Goal: Information Seeking & Learning: Learn about a topic

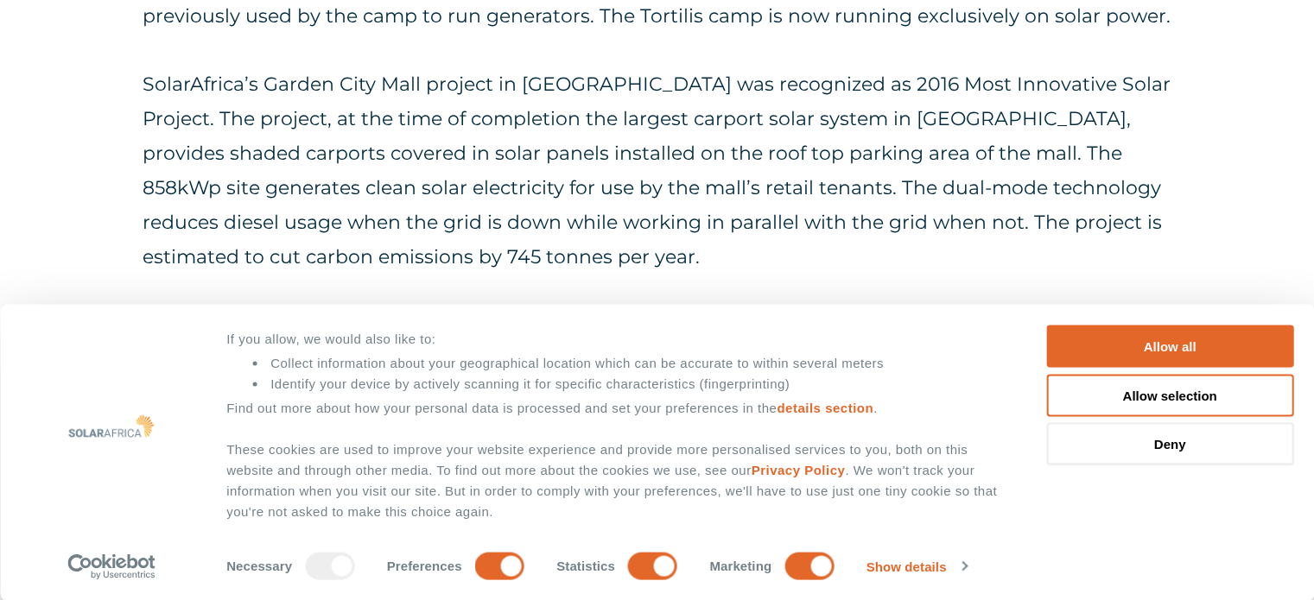
scroll to position [1842, 0]
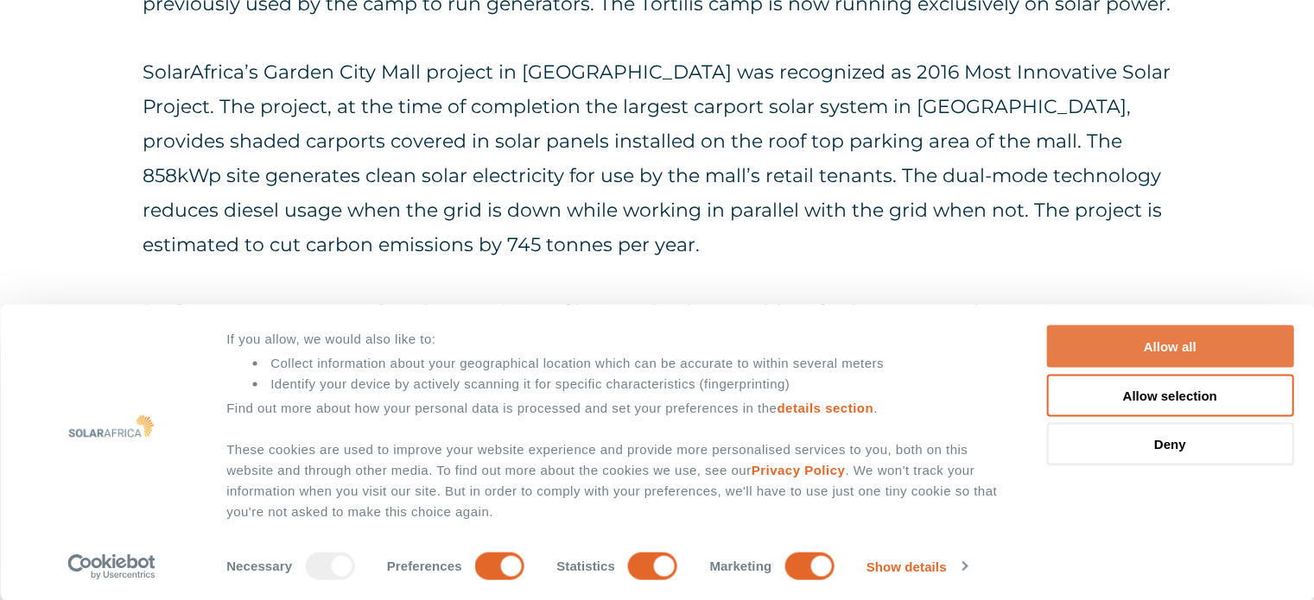
click at [1185, 344] on button "Allow all" at bounding box center [1169, 347] width 247 height 42
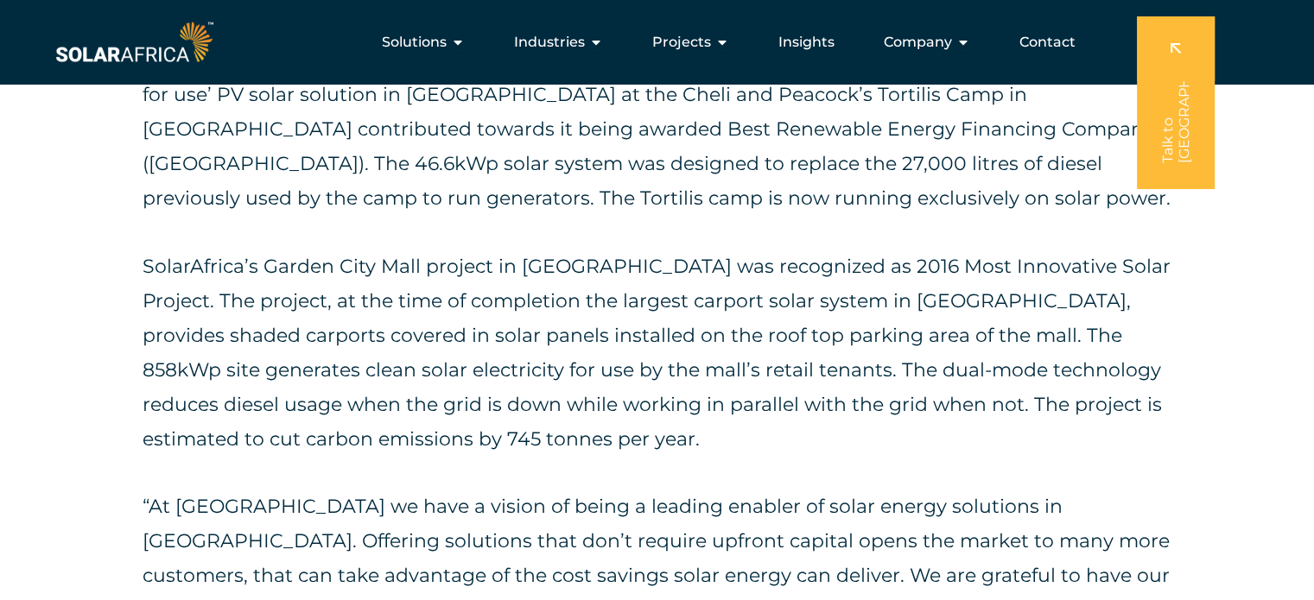
scroll to position [1641, 0]
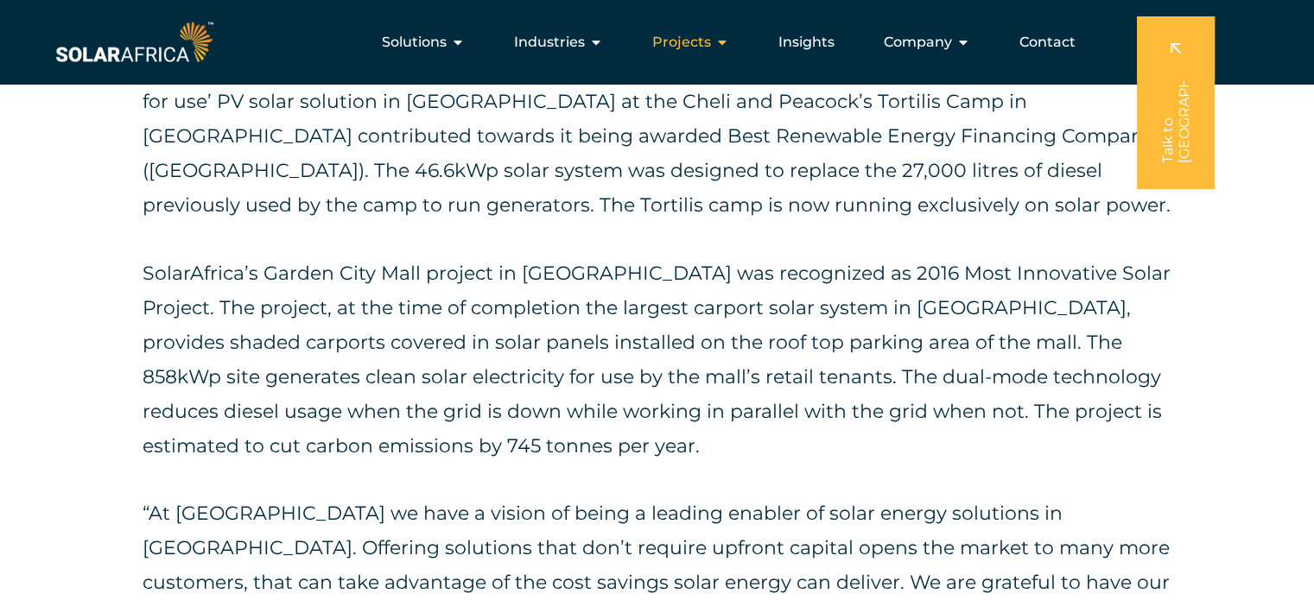
click at [729, 43] on icon "Menu" at bounding box center [722, 42] width 14 height 14
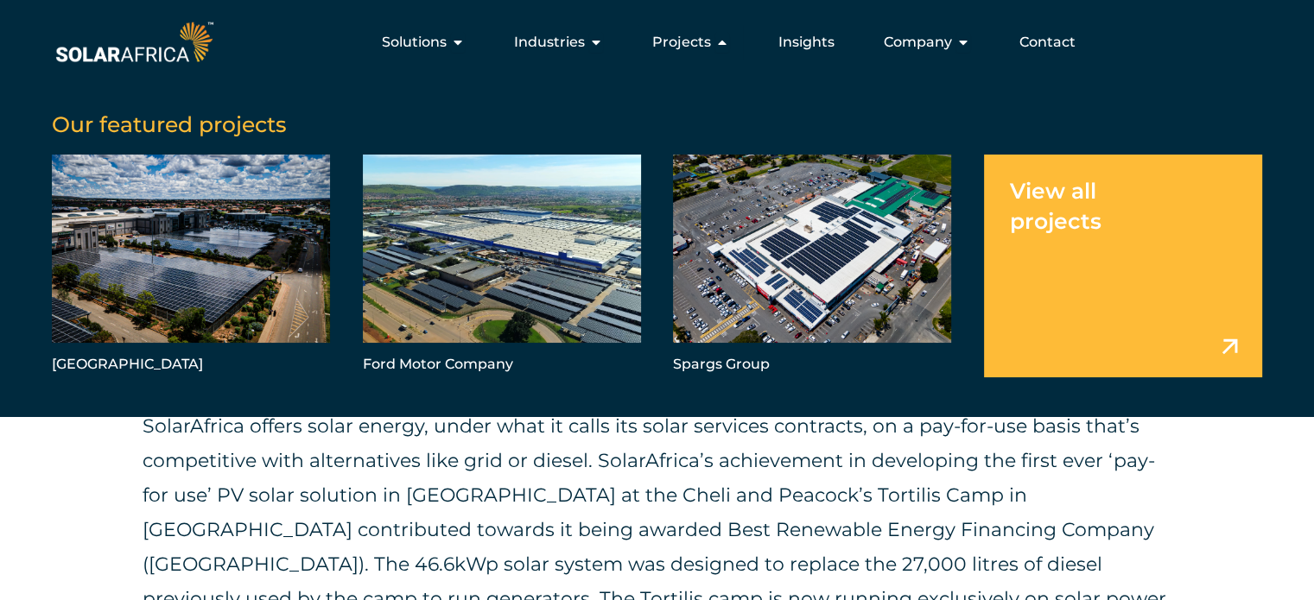
scroll to position [1238, 0]
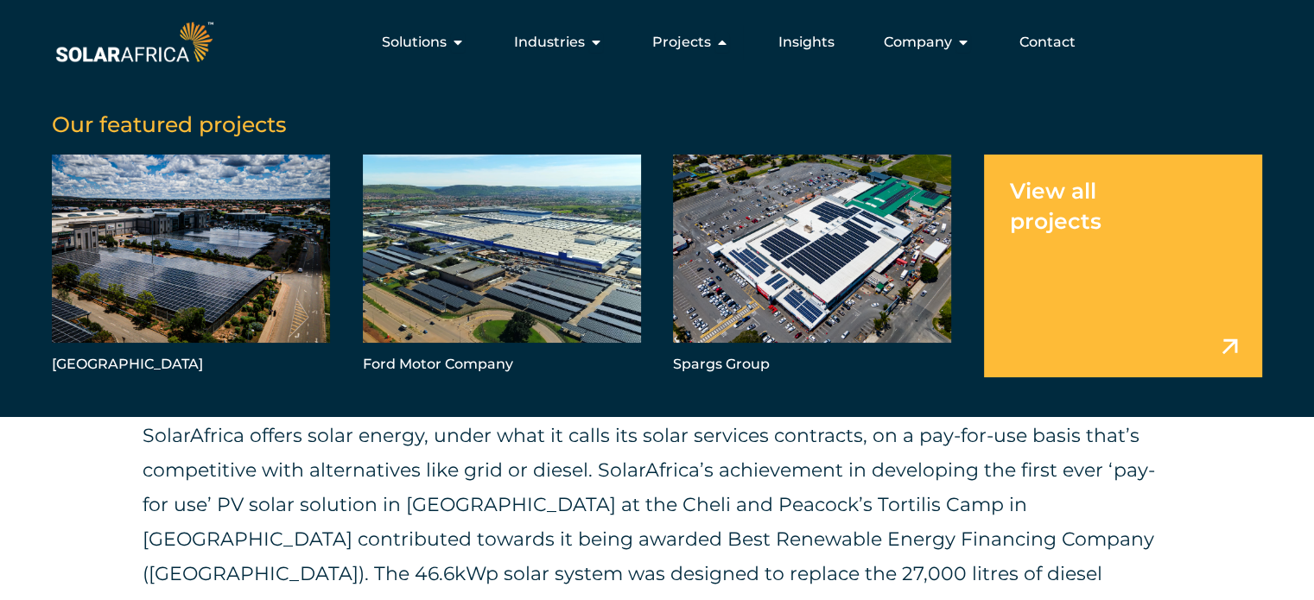
click at [1075, 217] on link "Menu" at bounding box center [1123, 266] width 278 height 223
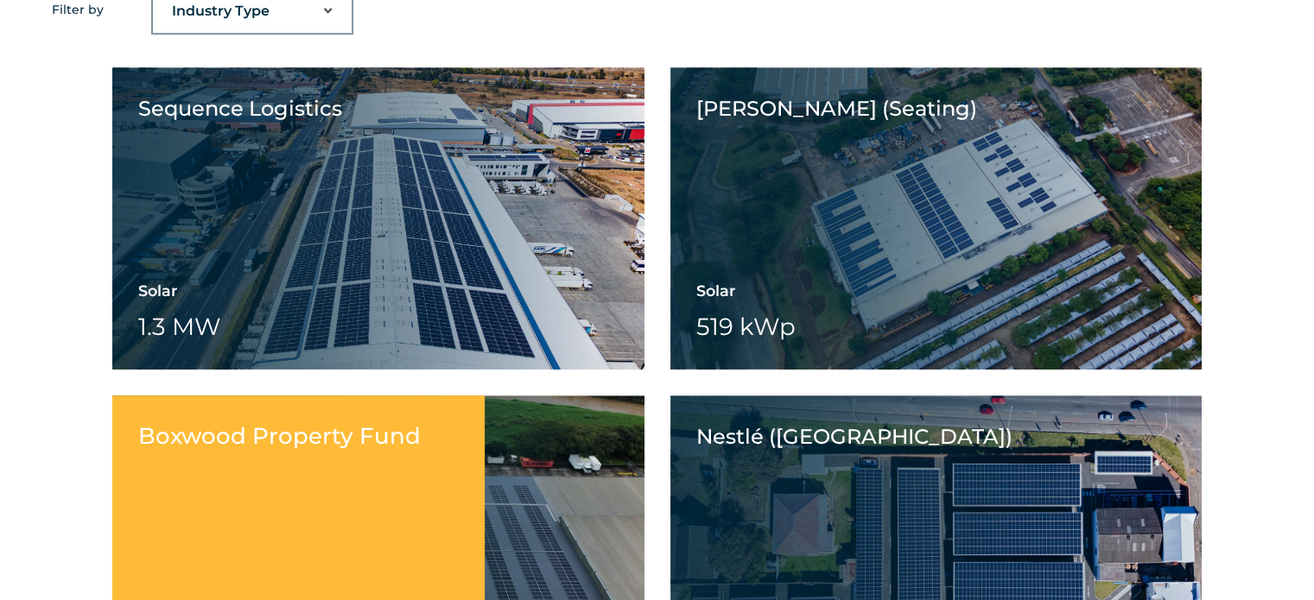
scroll to position [1411, 0]
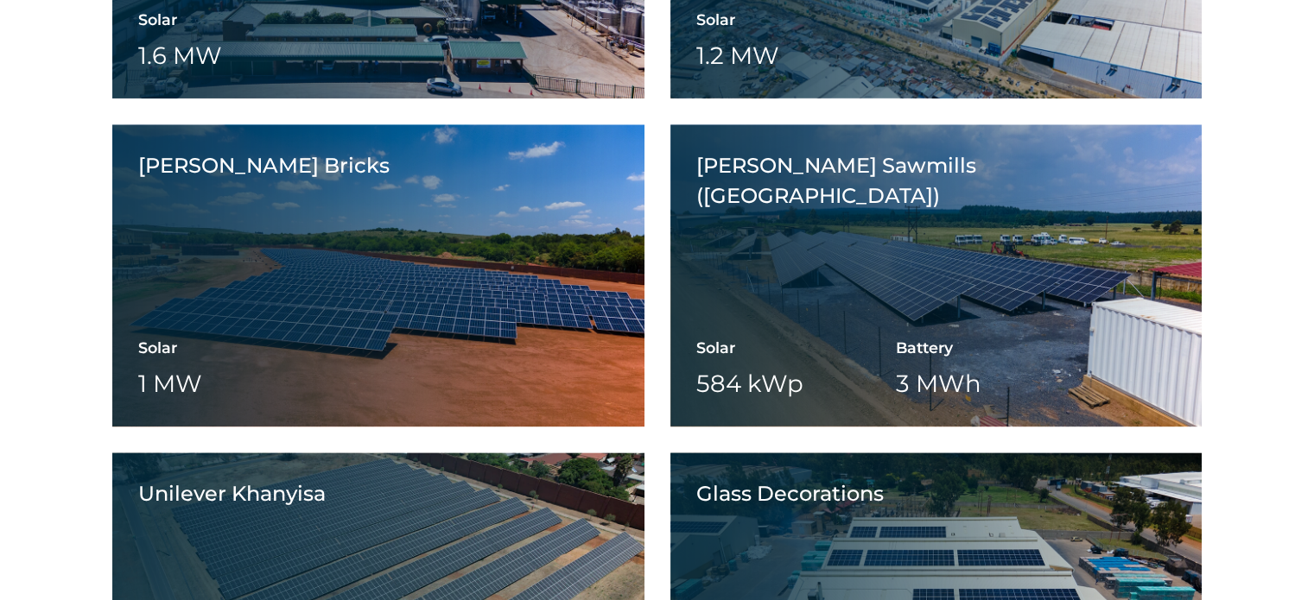
scroll to position [2189, 0]
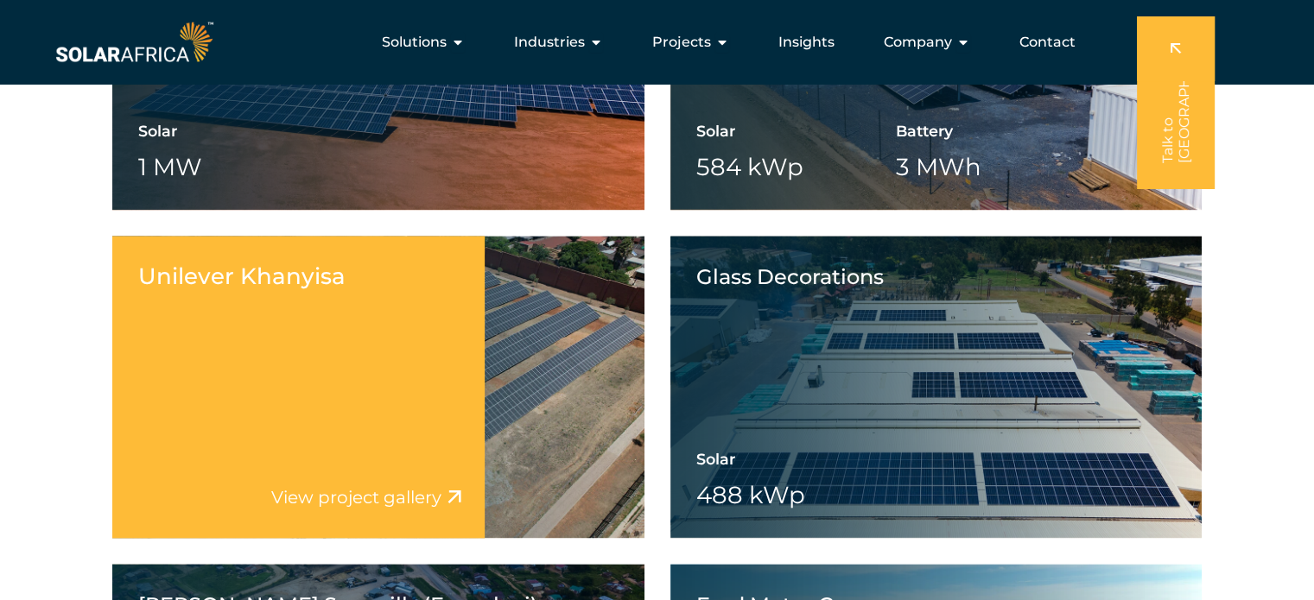
scroll to position [2362, 0]
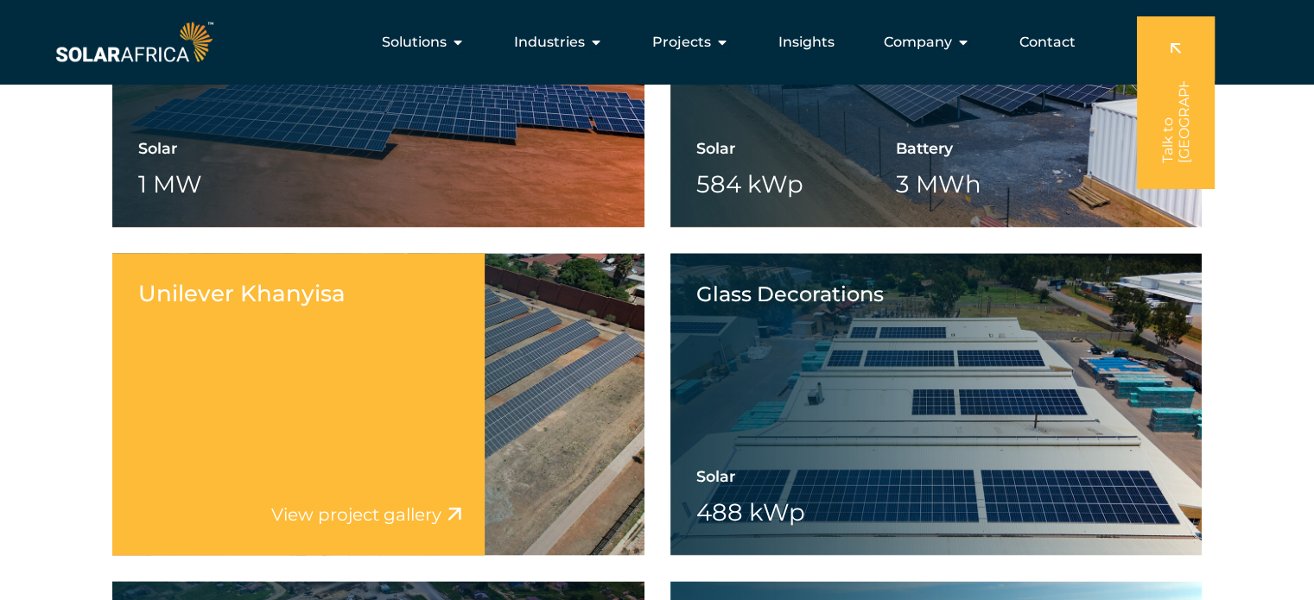
click at [257, 302] on h5 "Unilever Khanyisa" at bounding box center [298, 294] width 320 height 30
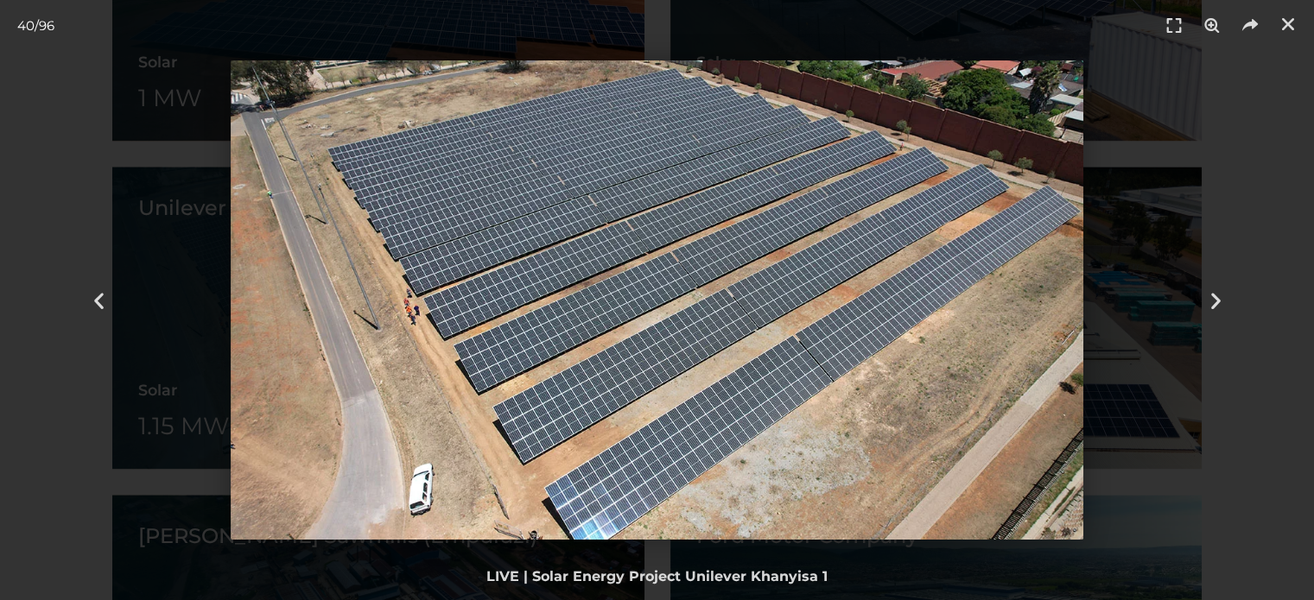
scroll to position [2476, 0]
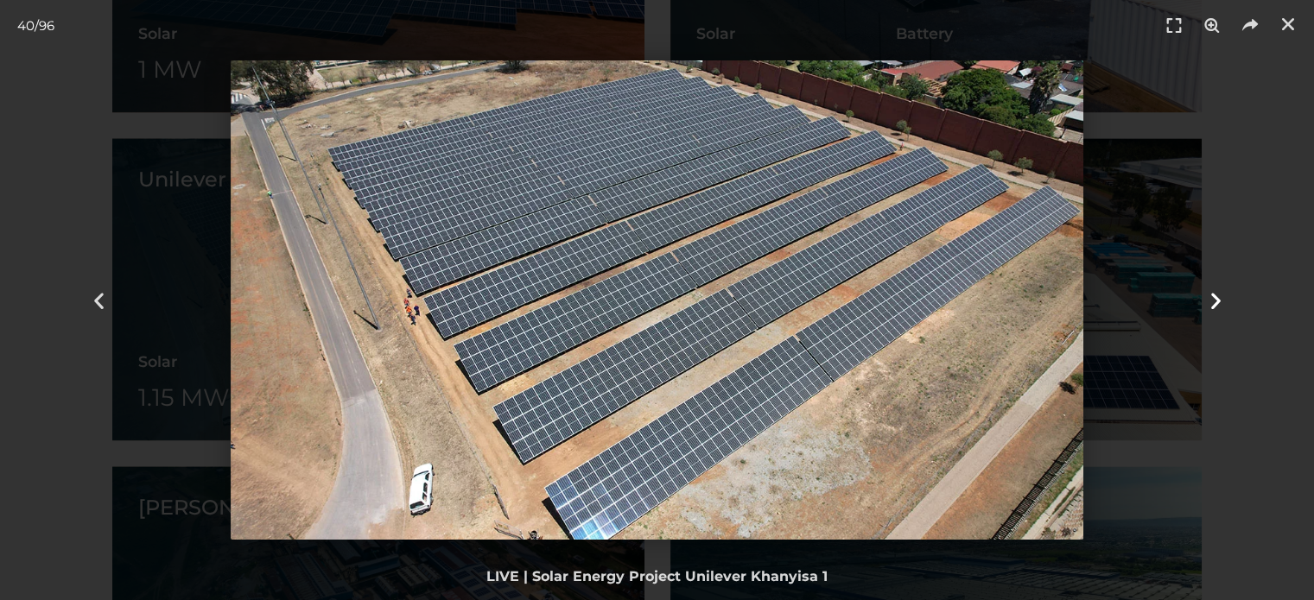
click at [1212, 291] on icon "Next slide" at bounding box center [1215, 300] width 22 height 22
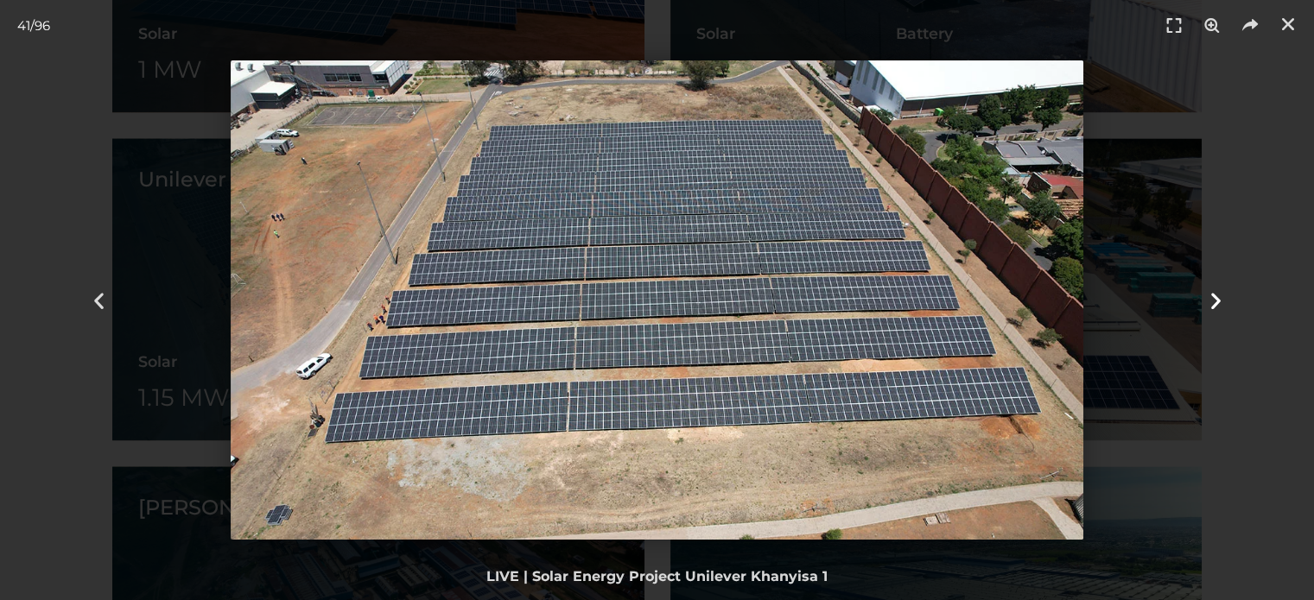
click at [1212, 291] on icon "Next slide" at bounding box center [1215, 300] width 22 height 22
click at [1289, 20] on icon "Close (Esc)" at bounding box center [1287, 24] width 17 height 17
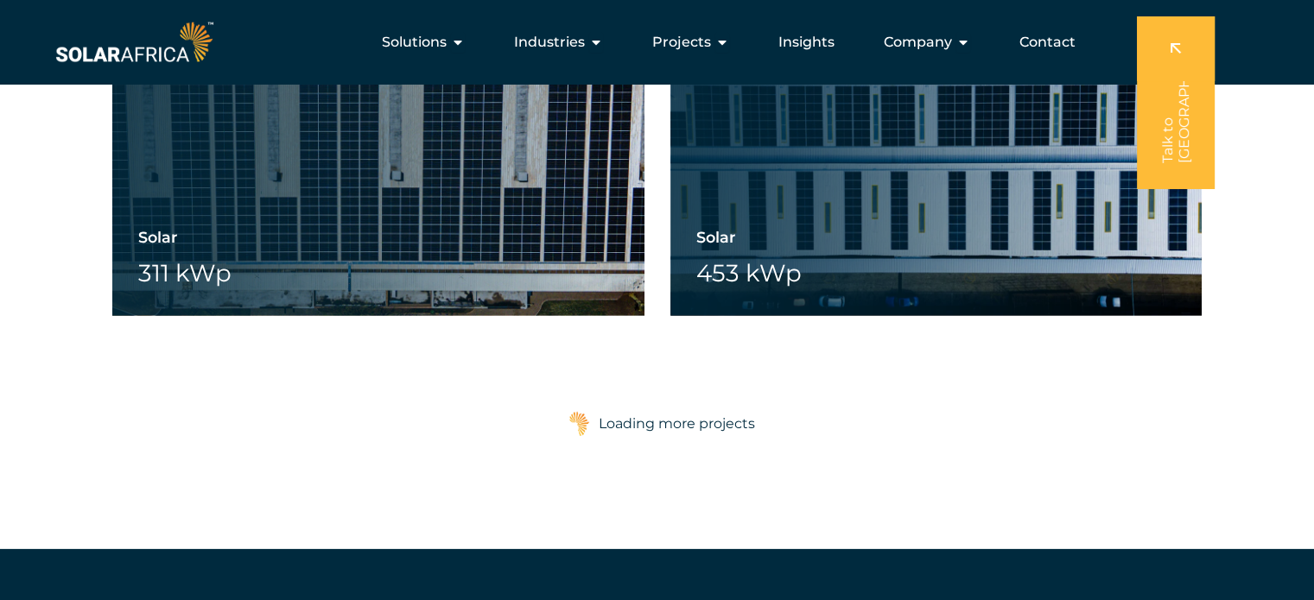
scroll to position [5212, 0]
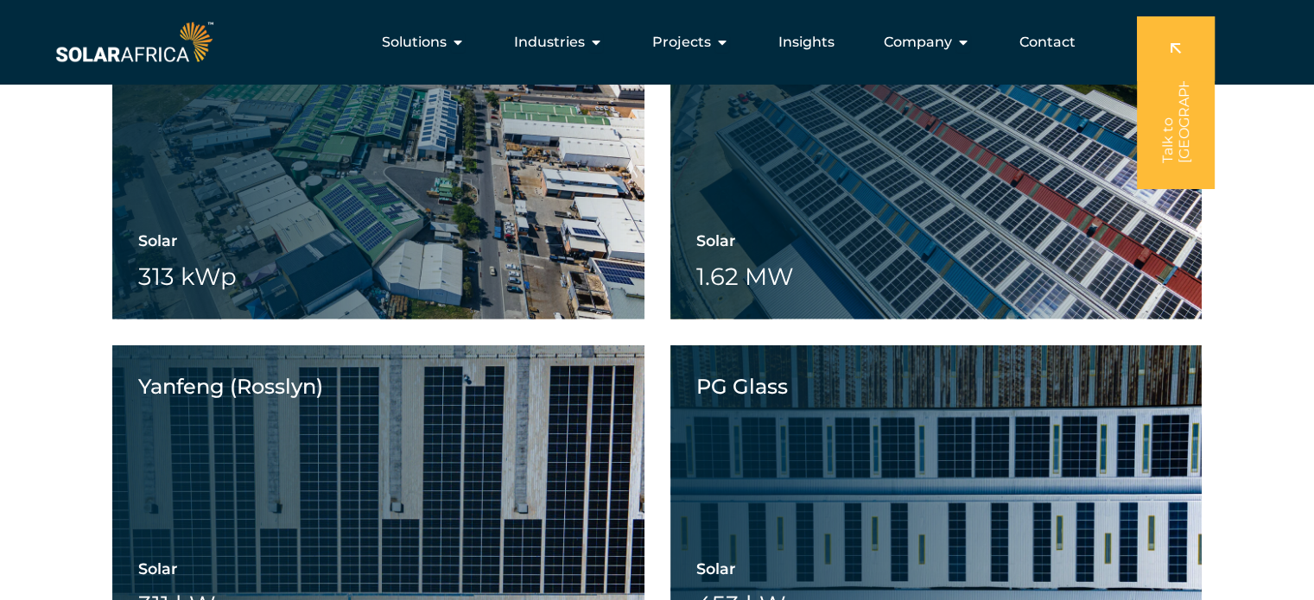
scroll to position [4837, 0]
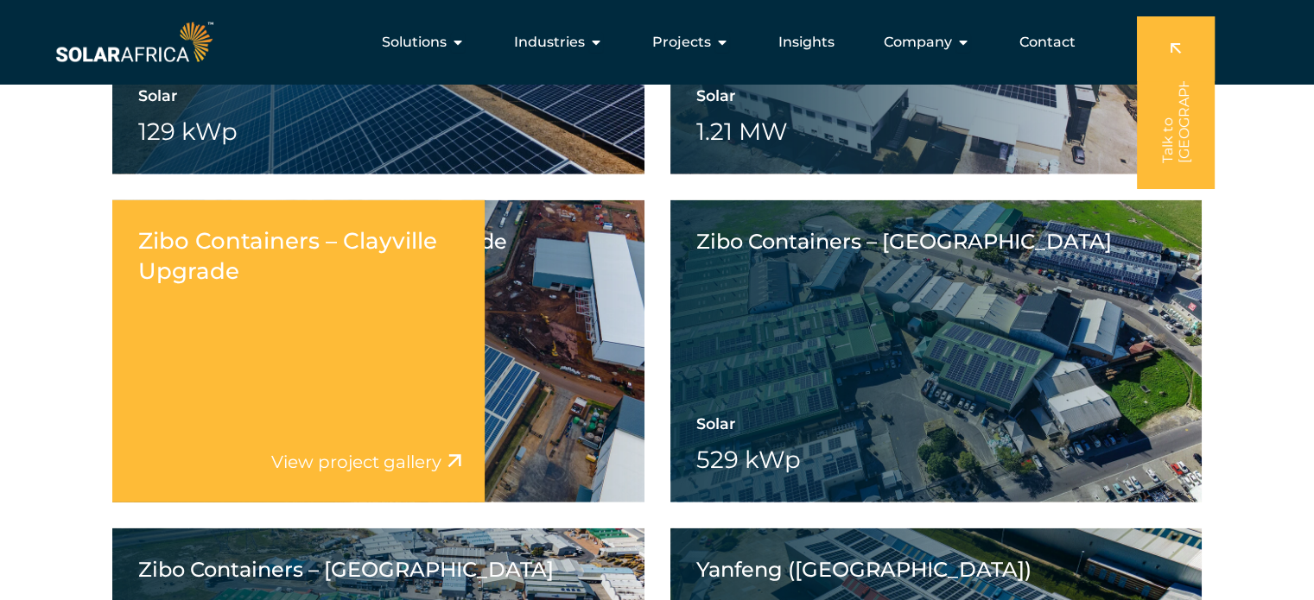
scroll to position [4348, 0]
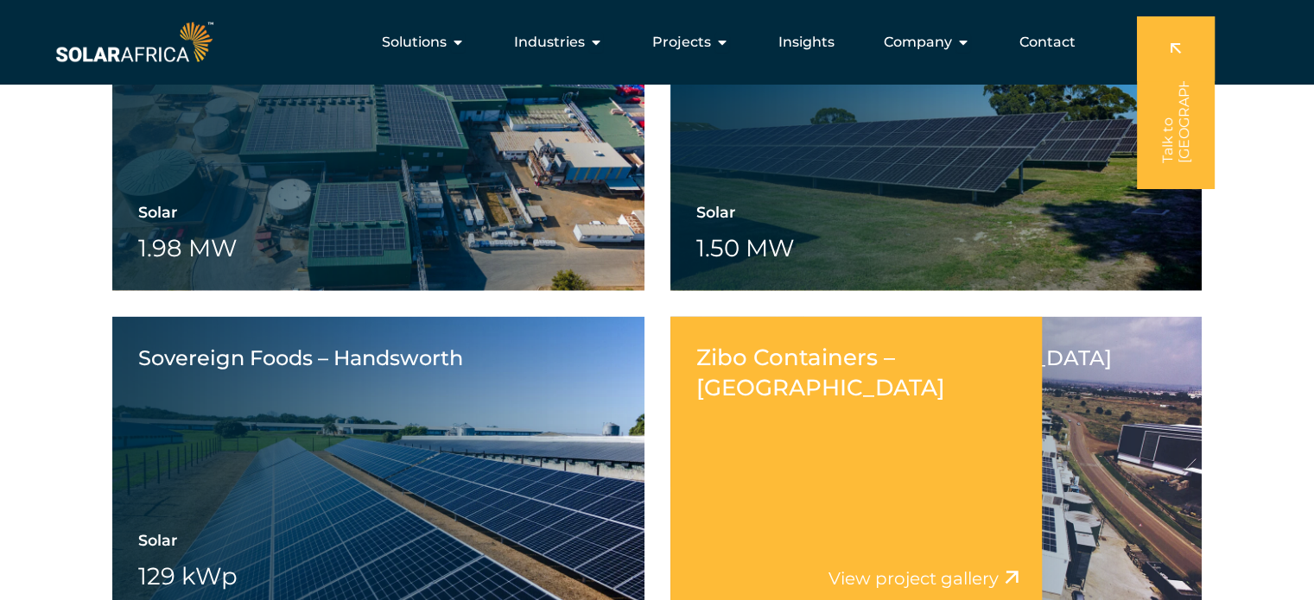
scroll to position [3887, 0]
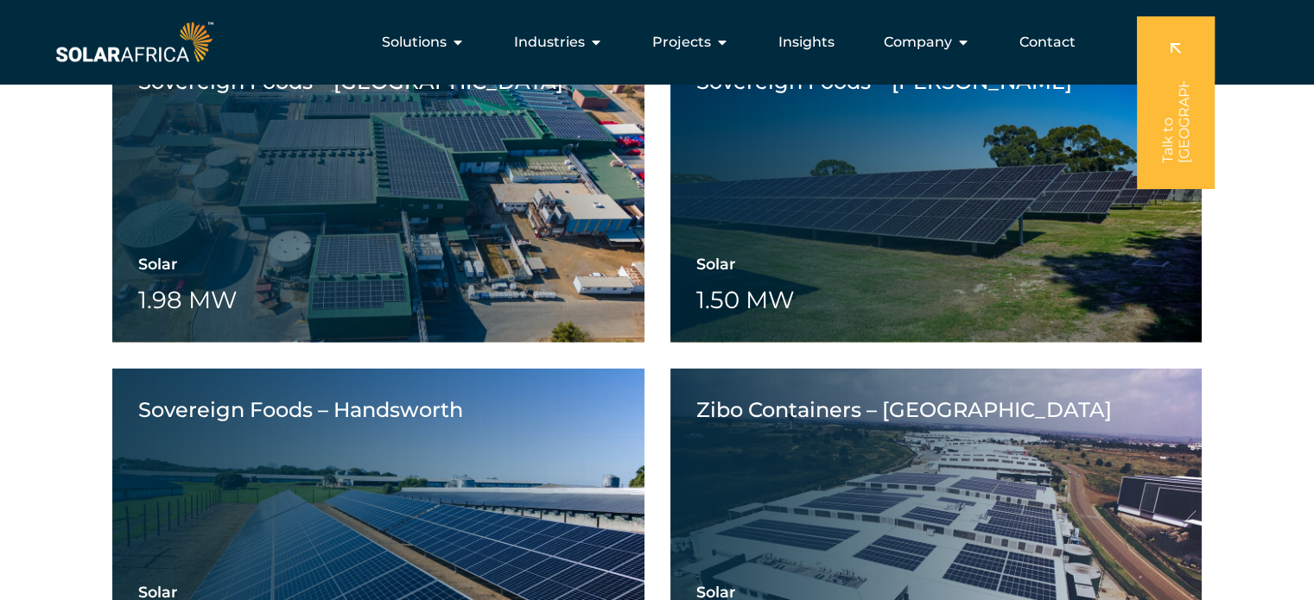
click at [667, 231] on div "Sequence Logistics Solar 1.3 MW Battery Wheeling Sequence Logistics View projec…" at bounding box center [656, 192] width 1089 height 5554
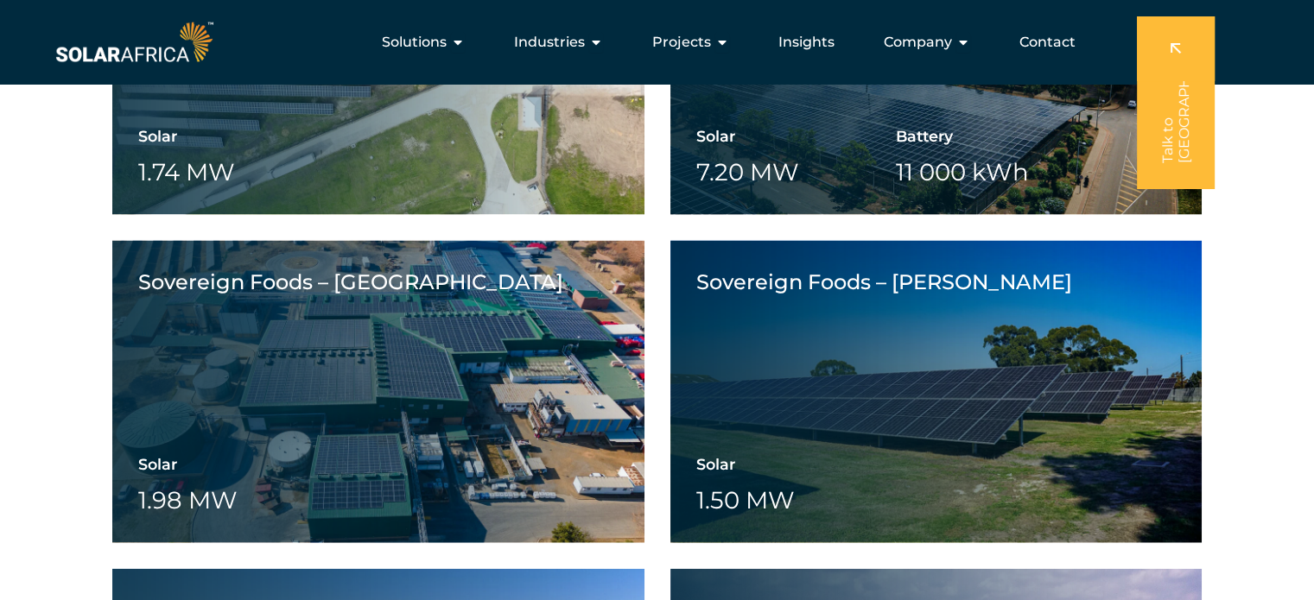
scroll to position [3686, 0]
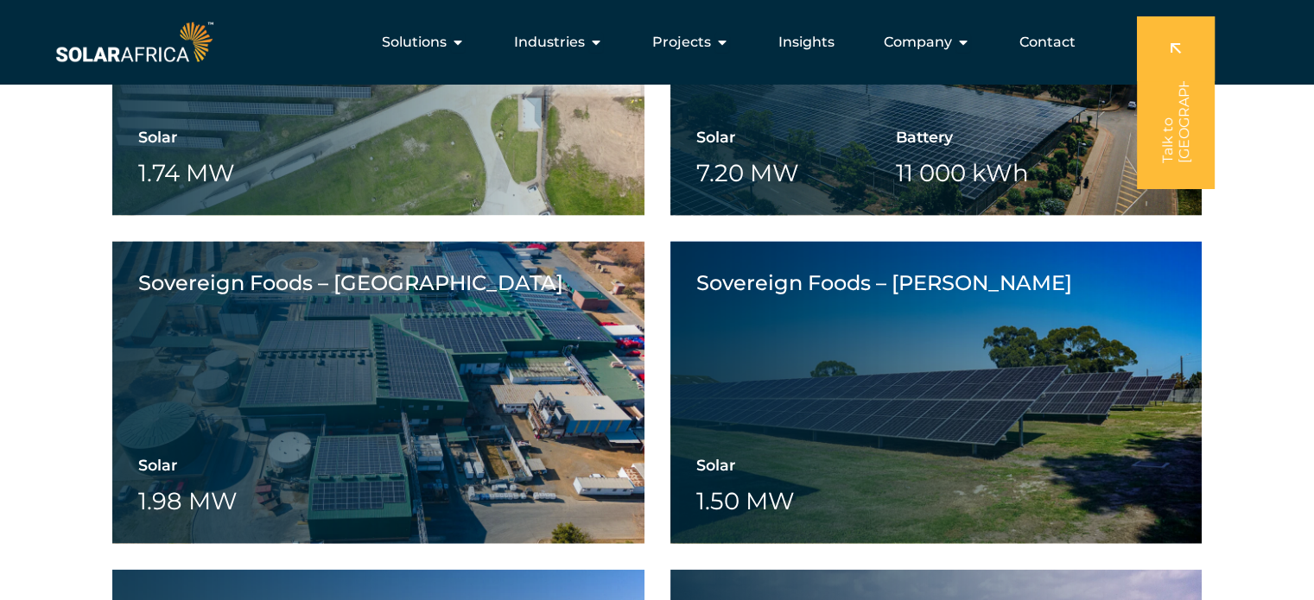
click at [666, 186] on div "Sequence Logistics Solar 1.3 MW Battery Wheeling Sequence Logistics View projec…" at bounding box center [656, 393] width 1089 height 5554
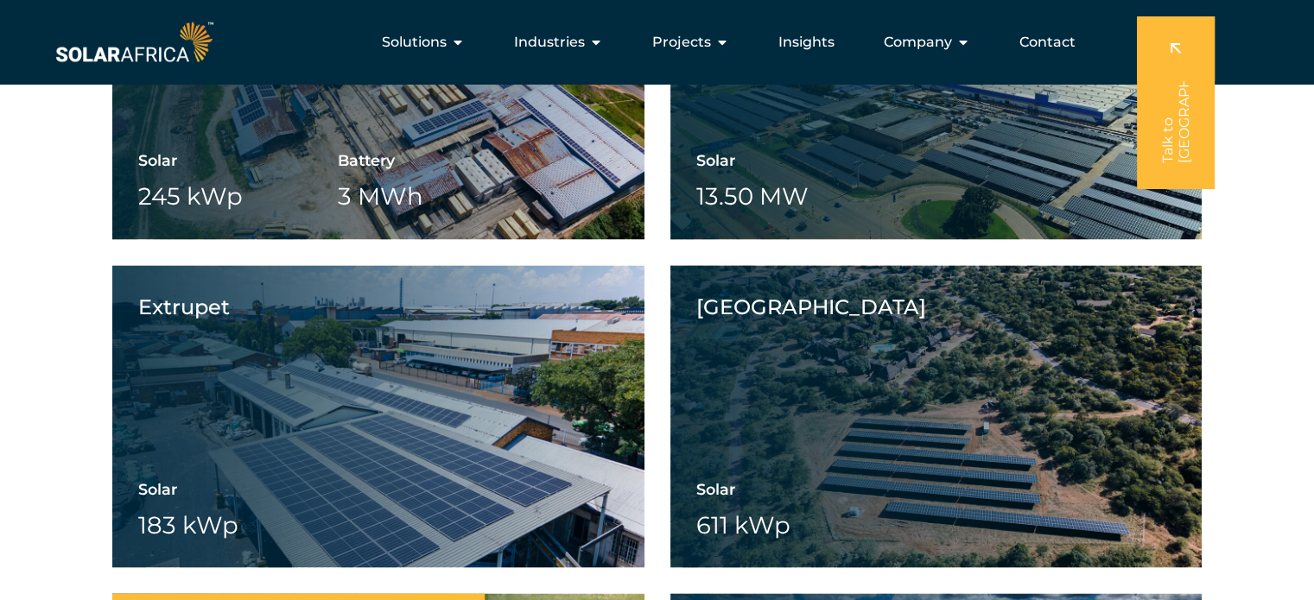
scroll to position [2937, 0]
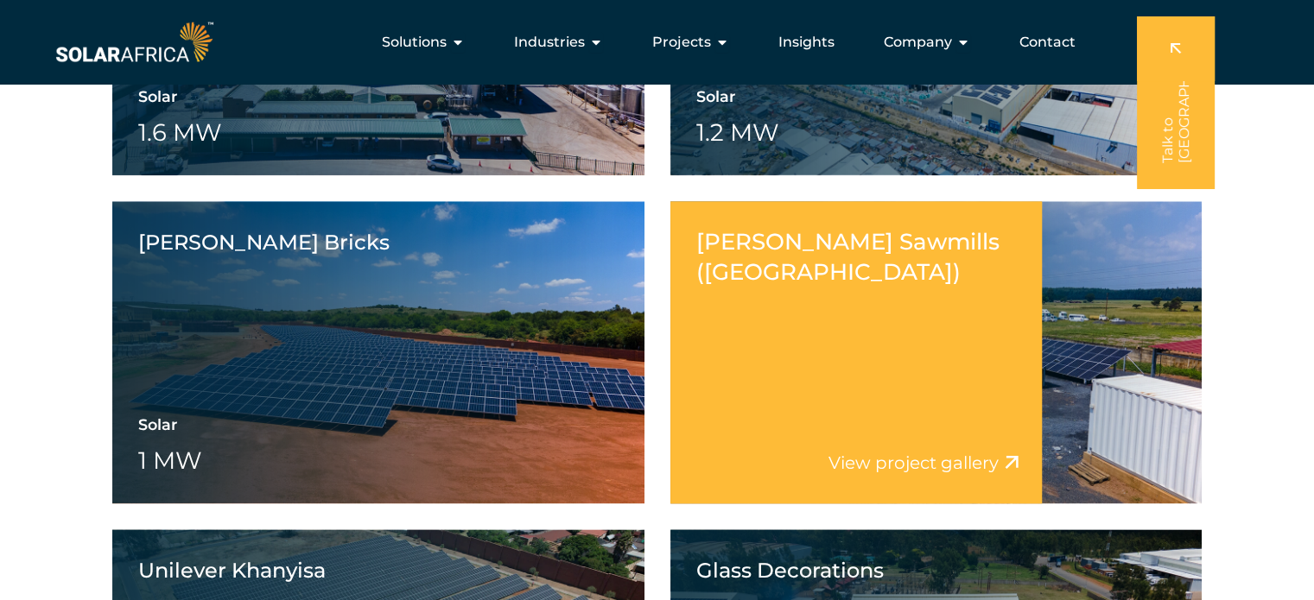
scroll to position [2073, 0]
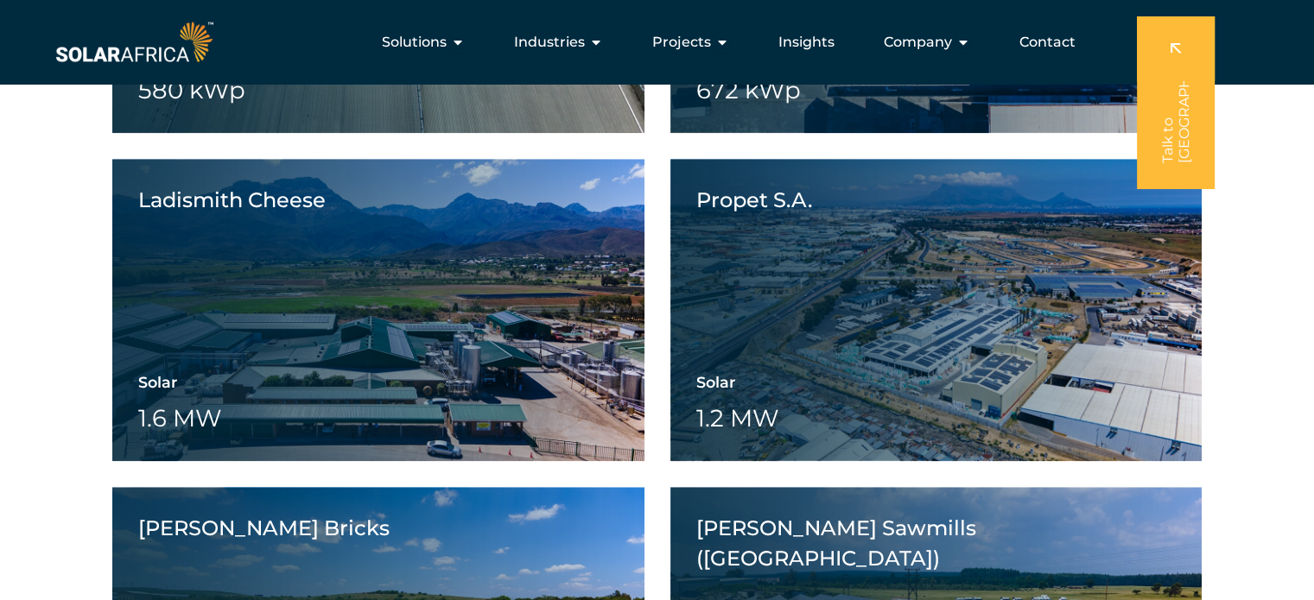
scroll to position [1785, 0]
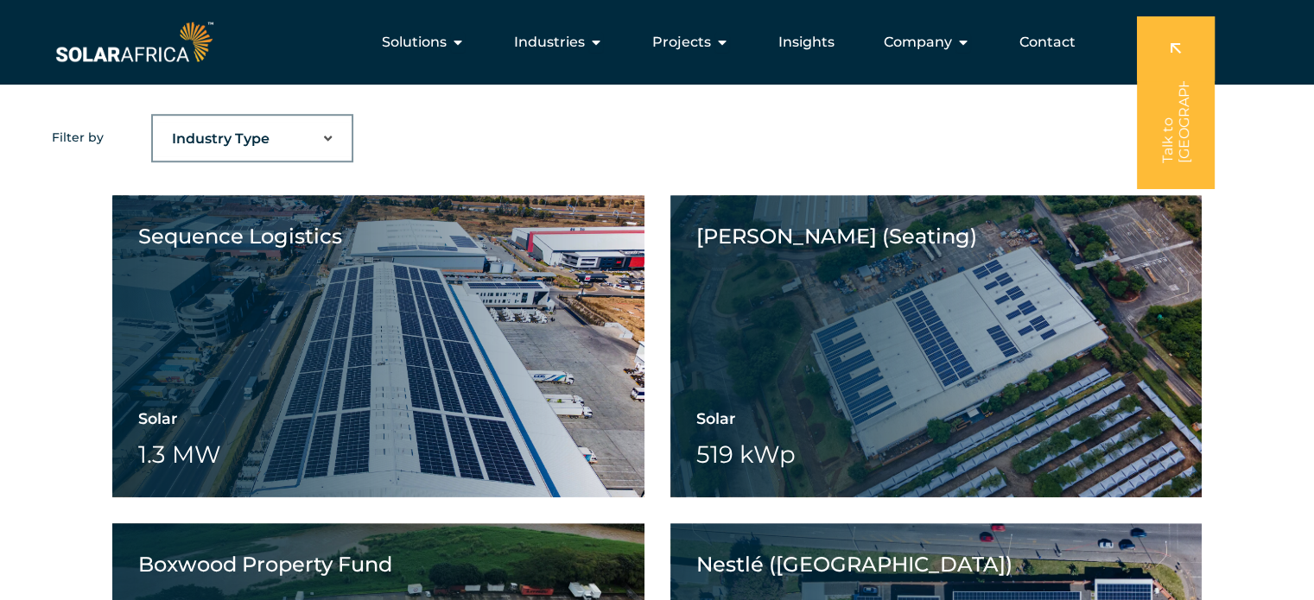
scroll to position [1037, 0]
